Goal: Book appointment/travel/reservation

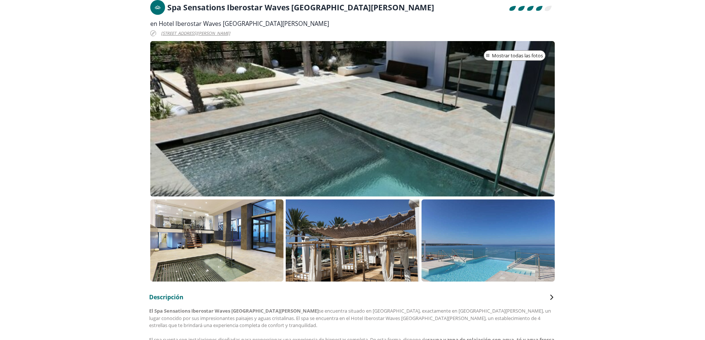
scroll to position [222, 0]
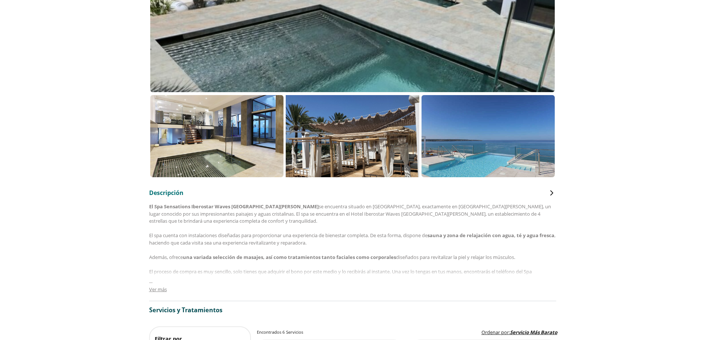
click at [234, 141] on p at bounding box center [216, 136] width 133 height 82
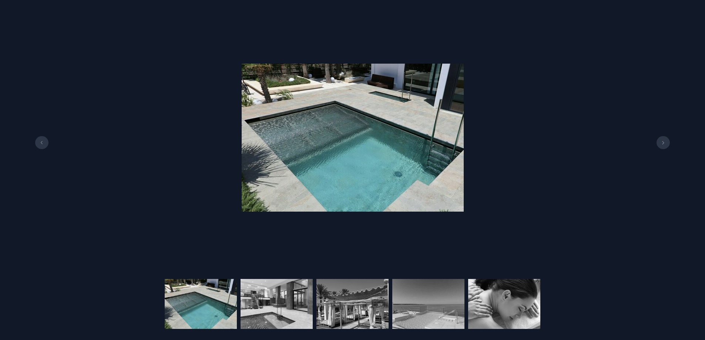
scroll to position [259, 0]
click at [281, 322] on img at bounding box center [276, 304] width 72 height 50
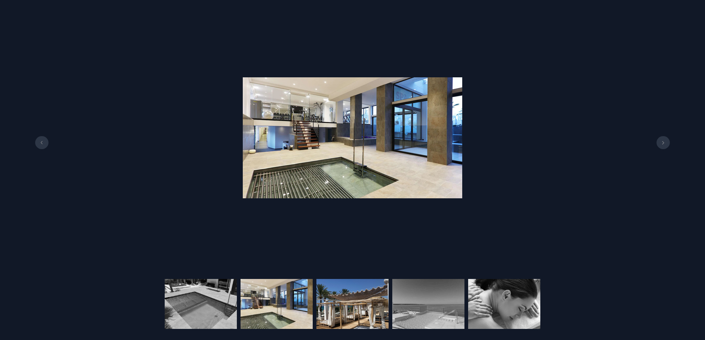
click at [342, 313] on img at bounding box center [352, 304] width 72 height 50
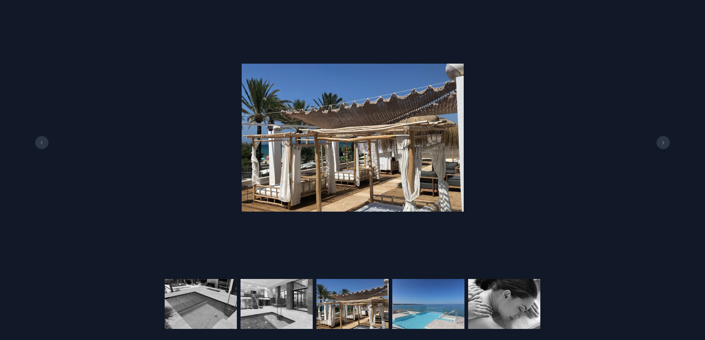
click at [431, 302] on img at bounding box center [428, 304] width 72 height 50
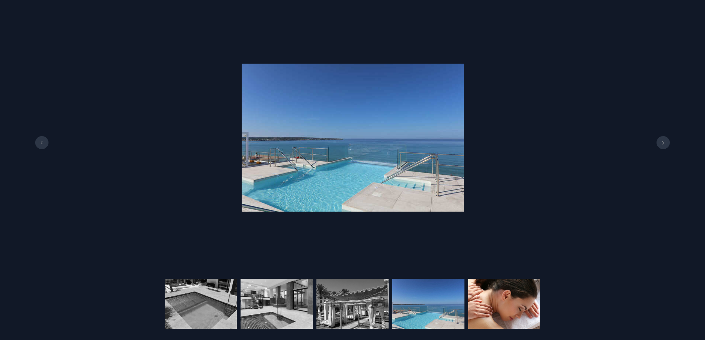
click at [513, 300] on img at bounding box center [504, 304] width 72 height 50
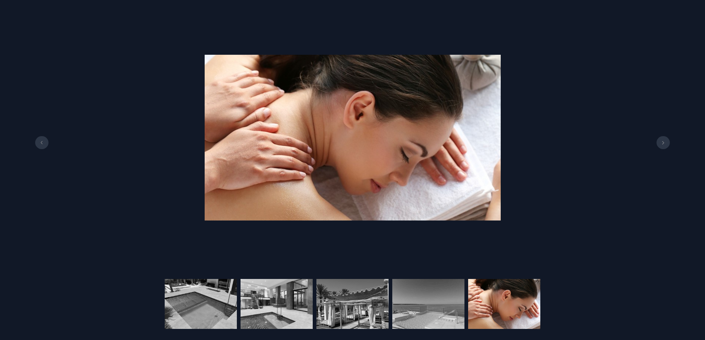
click at [662, 138] on button at bounding box center [662, 142] width 13 height 13
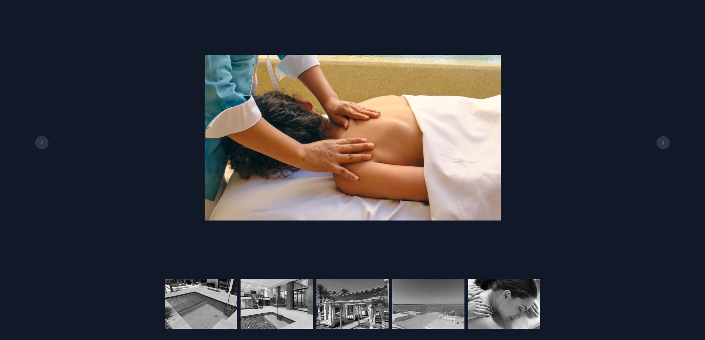
click at [670, 142] on div at bounding box center [352, 137] width 705 height 253
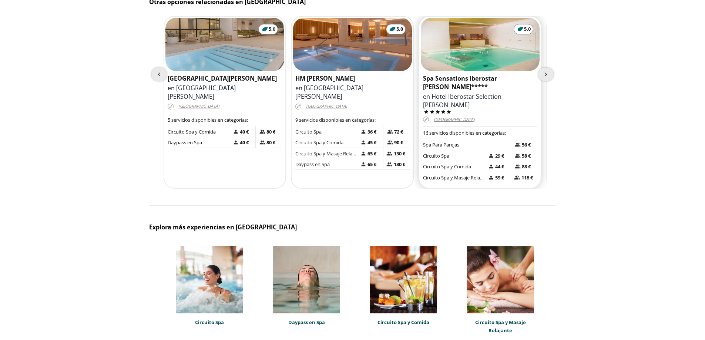
scroll to position [1332, 0]
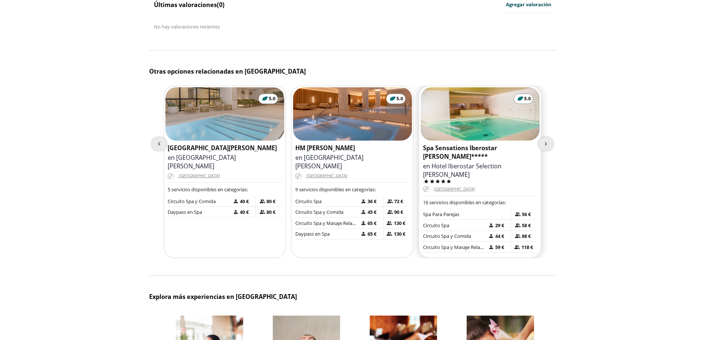
click at [505, 243] on span "59 €" at bounding box center [500, 247] width 12 height 8
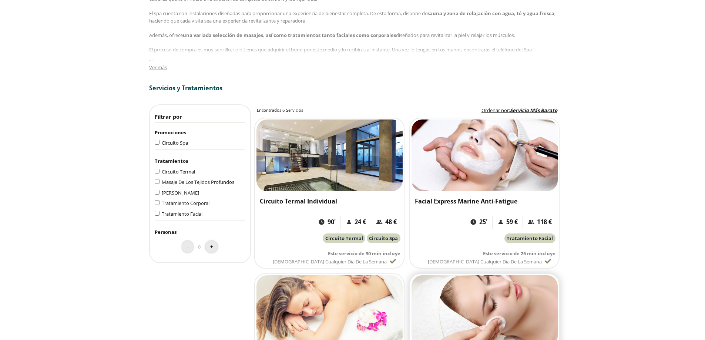
scroll to position [629, 0]
